Goal: Use online tool/utility: Utilize a website feature to perform a specific function

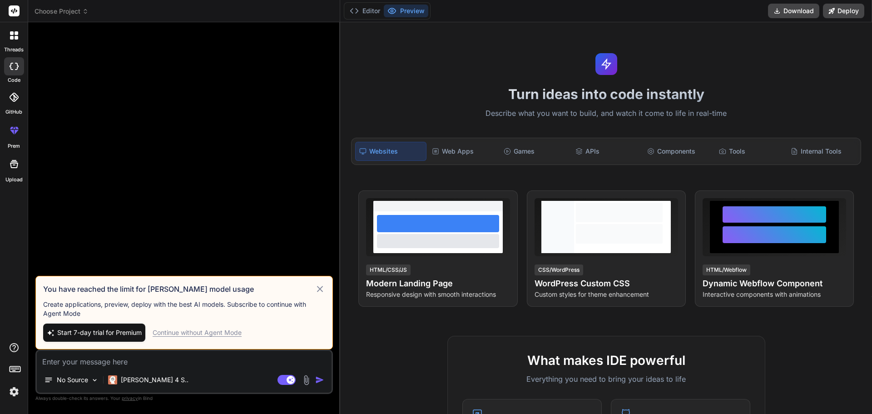
type textarea "x"
click at [134, 355] on textarea at bounding box center [184, 359] width 295 height 16
click at [106, 362] on textarea at bounding box center [184, 359] width 295 height 16
paste textarea "A Personal portifole website, to electrical engeenering and archteture projects…"
type textarea "A Personal portifole website, to electrical engeenering and archteture projects…"
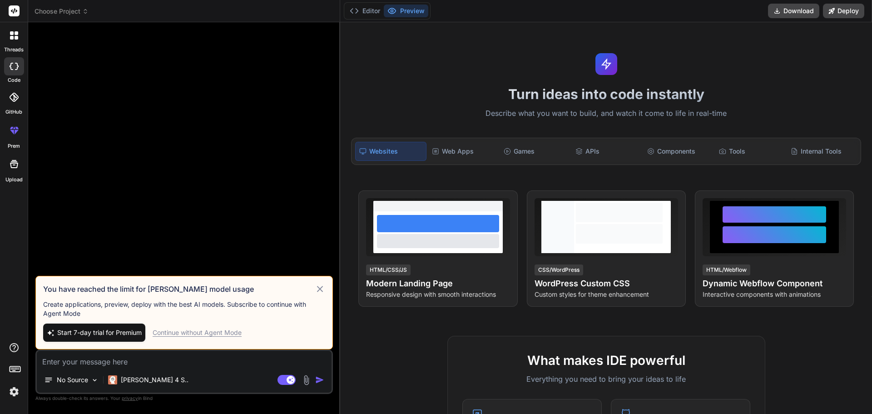
type textarea "x"
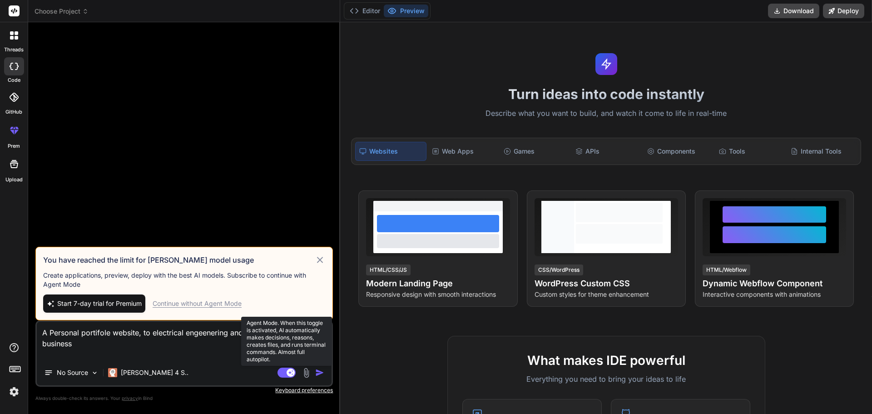
type textarea "A Personal portifole website, to electrical engeenering and archteture projects…"
click at [286, 371] on rect at bounding box center [287, 373] width 18 height 10
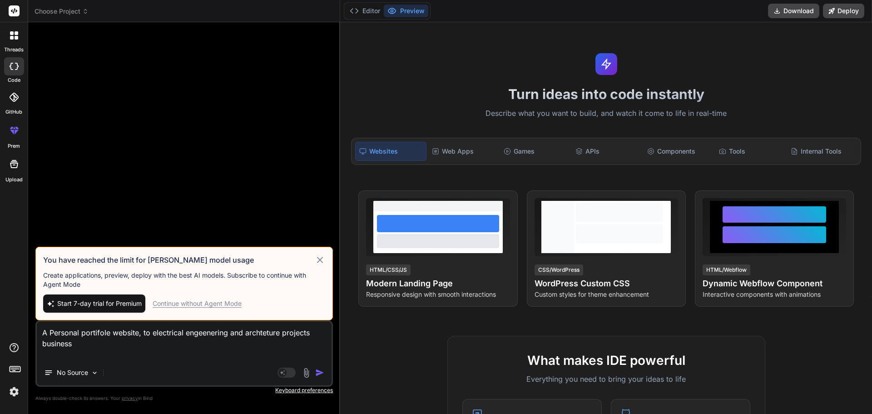
click at [320, 370] on img "button" at bounding box center [319, 372] width 9 height 9
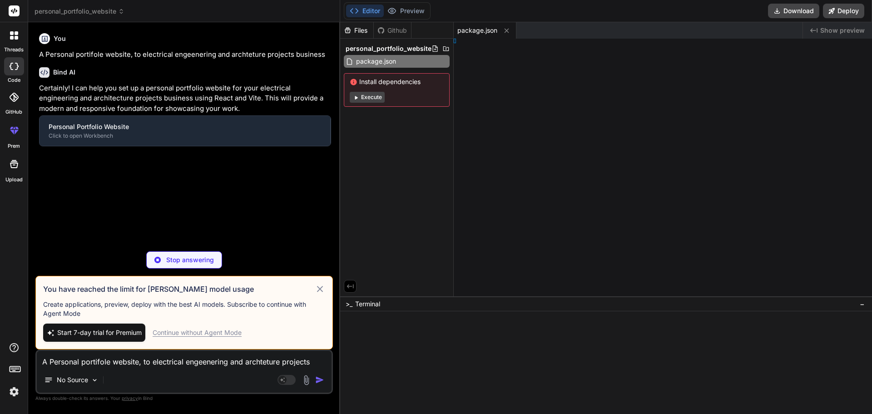
type textarea "x"
type textarea "</html>"
type textarea "x"
type textarea ";"
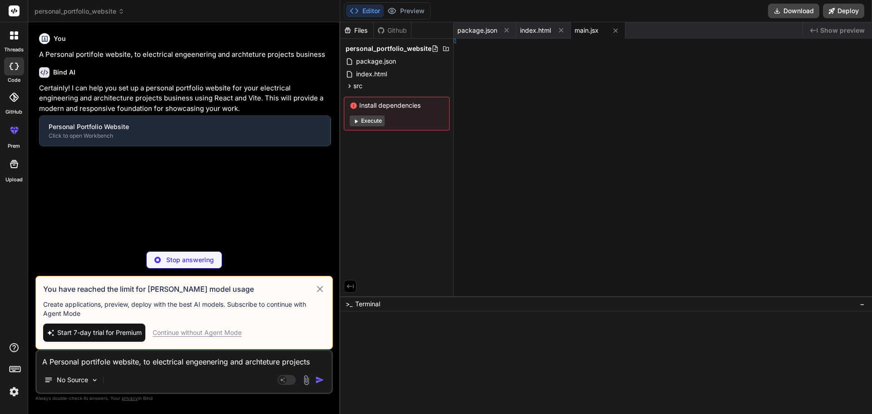
type textarea "x"
type textarea "; } }"
type textarea "x"
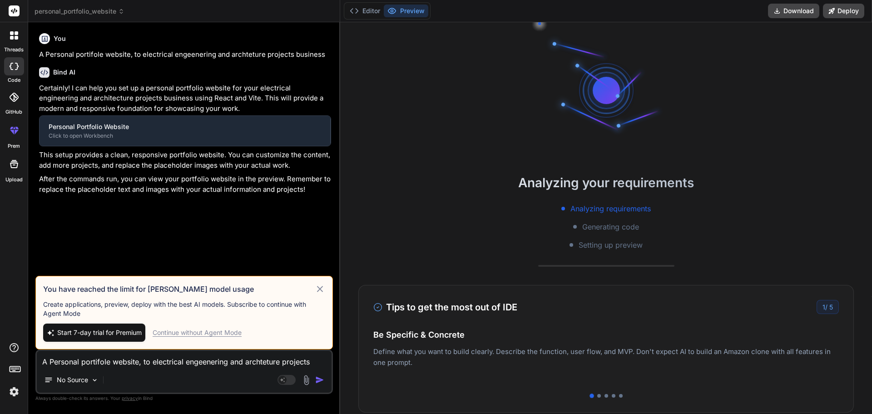
type textarea "export default App;"
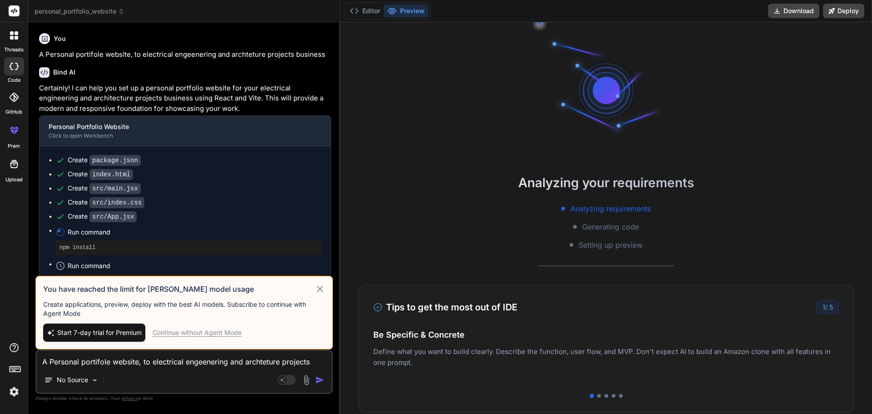
type textarea "x"
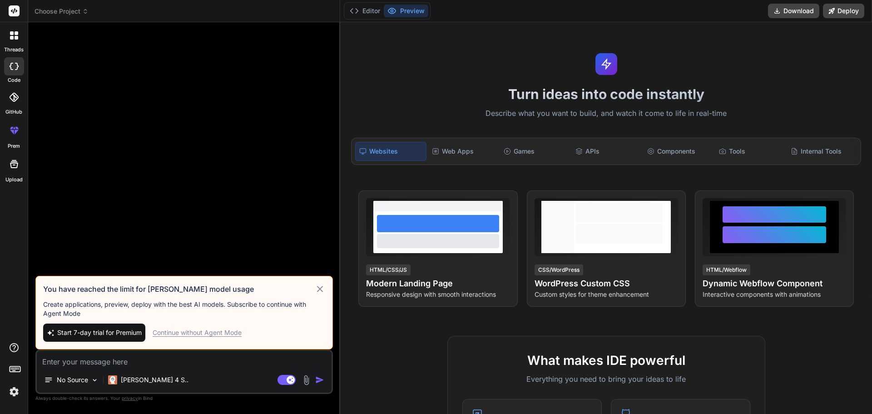
click at [11, 169] on div at bounding box center [14, 164] width 22 height 22
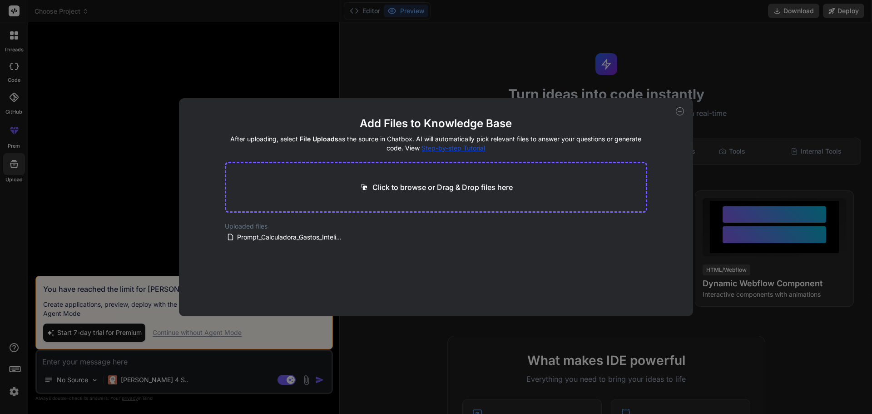
click at [184, 66] on div "Add Files to Knowledge Base After uploading, select File Uploads as the source …" at bounding box center [436, 207] width 872 height 414
type textarea "x"
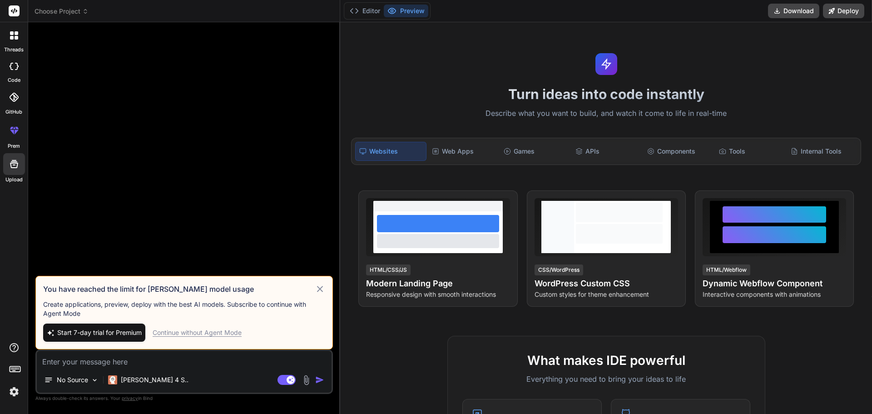
click at [30, 89] on div "Bind AI Web Search Created with Pixso. Code Generator You have reached the limi…" at bounding box center [184, 217] width 312 height 391
click at [15, 112] on label "GitHub" at bounding box center [13, 112] width 17 height 8
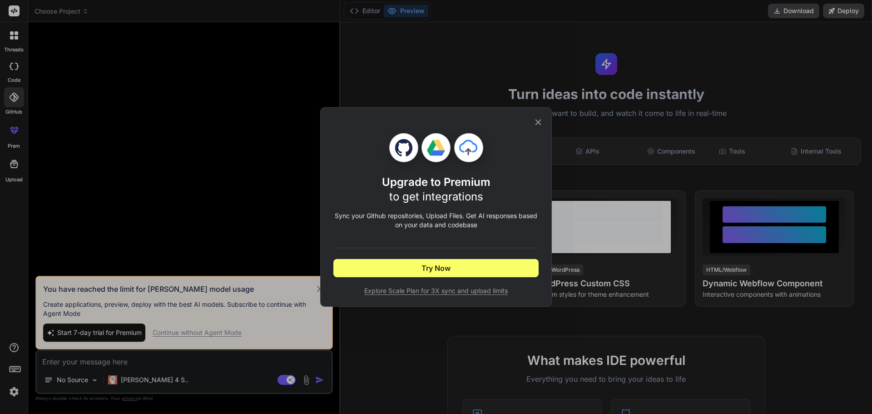
click at [94, 75] on div "Upgrade to Premium to get integrations Sync your Github repositories, Upload Fi…" at bounding box center [436, 207] width 872 height 414
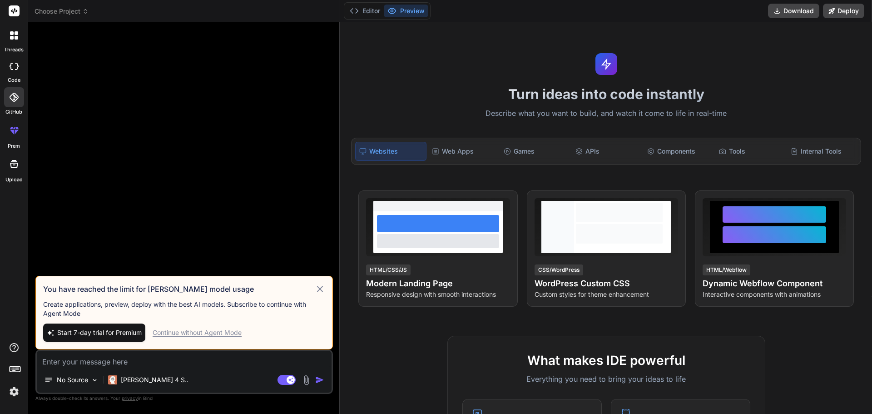
click at [14, 14] on rect at bounding box center [14, 10] width 11 height 11
click at [407, 30] on div "Turn ideas into code instantly Describe what you want to build, and watch it co…" at bounding box center [606, 218] width 532 height 392
